Goal: Find contact information: Find contact information

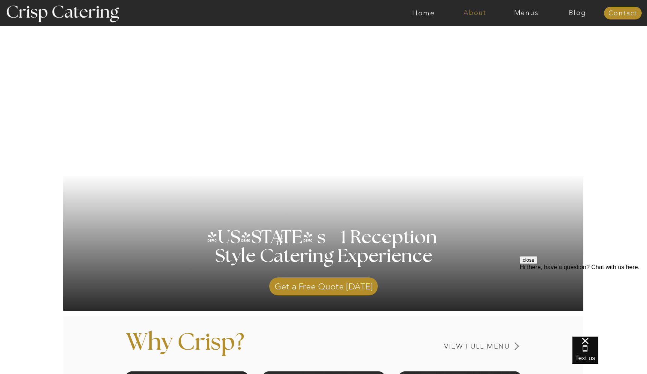
click at [471, 13] on nav "About" at bounding box center [475, 12] width 51 height 7
click at [474, 34] on nav "About Crisp" at bounding box center [477, 34] width 43 height 7
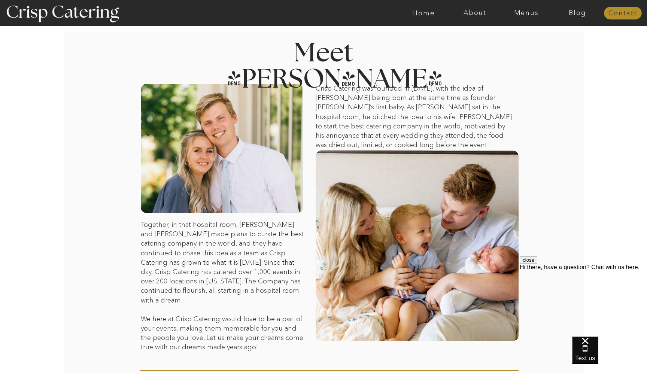
click at [616, 14] on nav "Contact" at bounding box center [623, 13] width 38 height 7
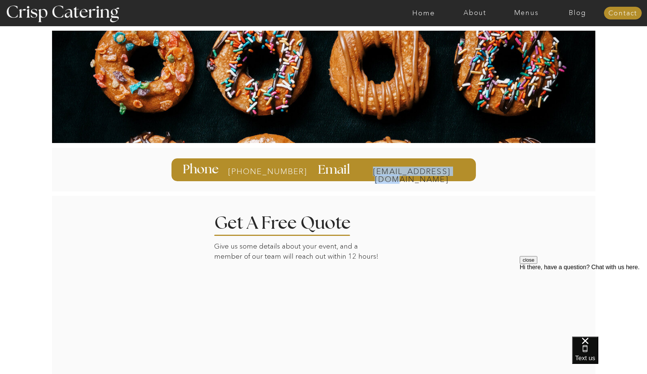
drag, startPoint x: 358, startPoint y: 172, endPoint x: 463, endPoint y: 174, distance: 104.9
click at [463, 174] on div "info@catercrisp.com Email 385-993-4062 Phone" at bounding box center [324, 169] width 450 height 53
copy div "info@catercrisp.com"
click at [425, 12] on nav "Home" at bounding box center [423, 12] width 51 height 7
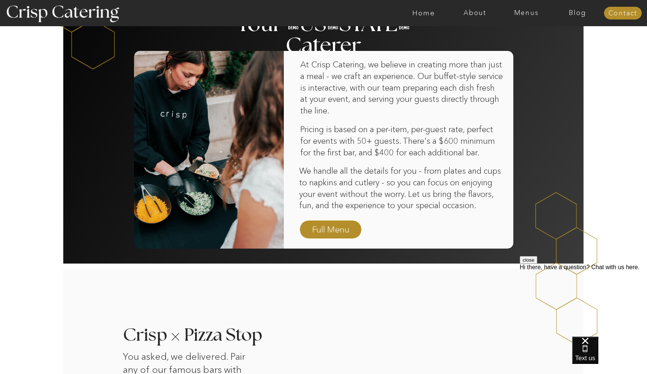
scroll to position [443, 0]
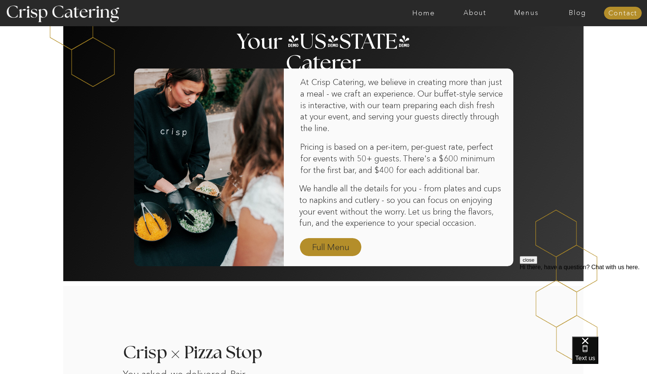
click at [344, 248] on nav "Full Menu" at bounding box center [330, 247] width 43 height 13
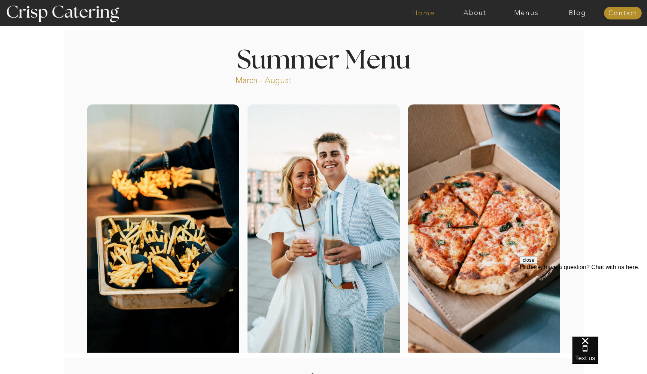
click at [431, 11] on nav "Home" at bounding box center [423, 12] width 51 height 7
